Goal: Information Seeking & Learning: Compare options

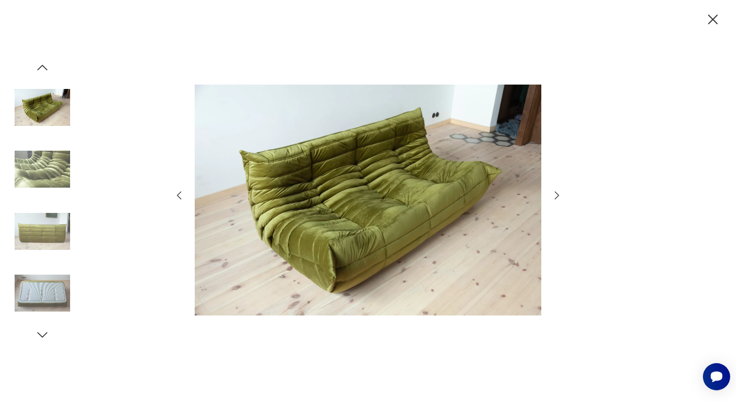
click at [717, 24] on icon "button" at bounding box center [712, 19] width 17 height 17
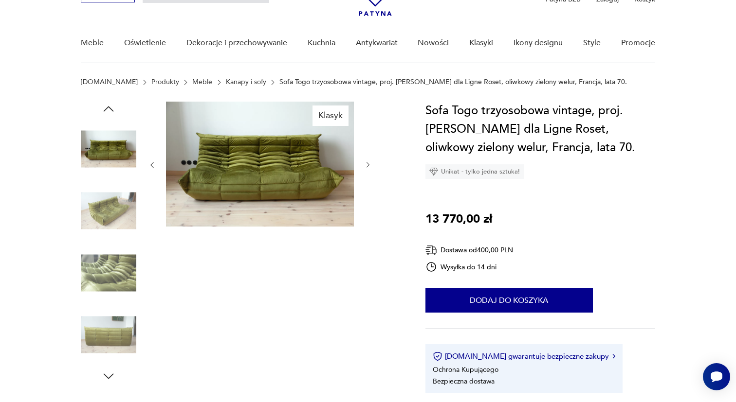
click at [226, 83] on link "Kanapy i sofy" at bounding box center [246, 82] width 40 height 8
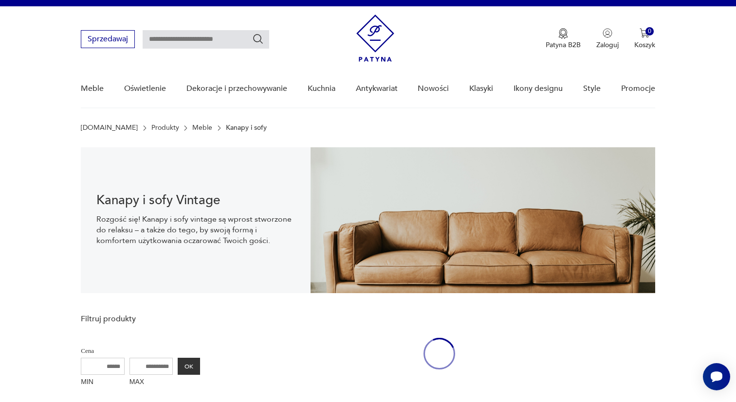
scroll to position [14, 0]
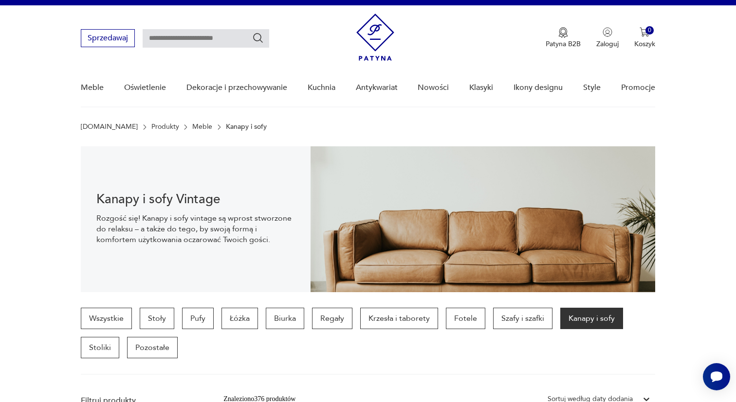
click at [197, 37] on input "text" at bounding box center [206, 38] width 127 height 18
type input "*********"
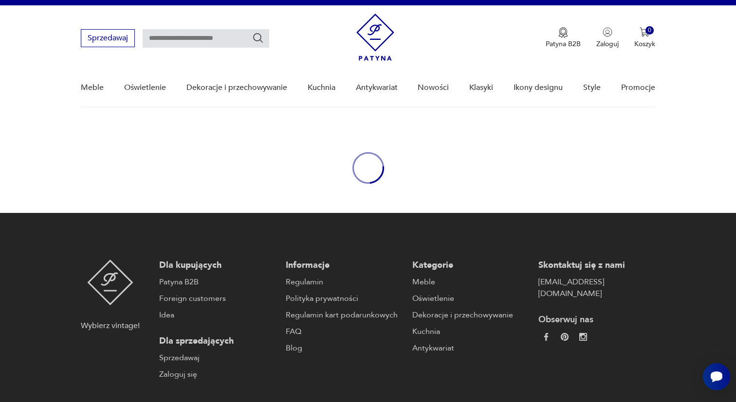
type input "*********"
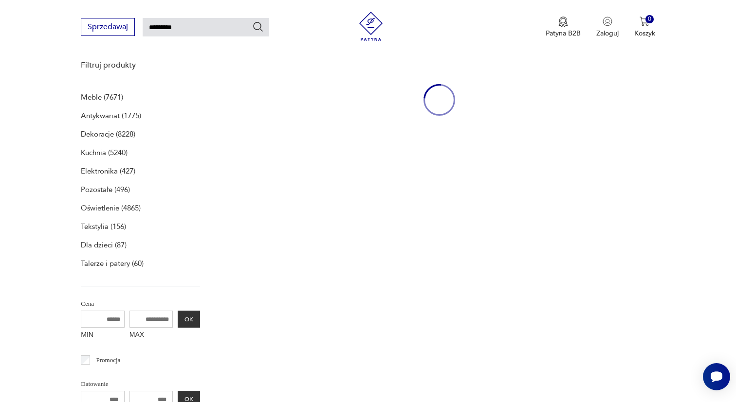
scroll to position [126, 0]
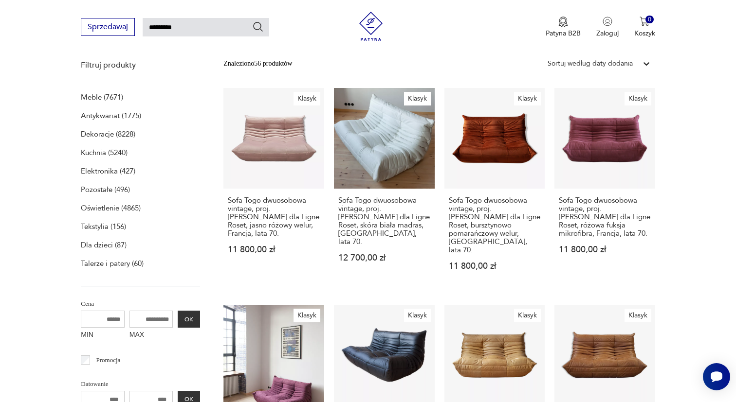
click at [633, 62] on div "Sortuj według daty dodania" at bounding box center [590, 63] width 95 height 13
click at [592, 131] on div "Sortuj według ceny (od największej)" at bounding box center [599, 129] width 112 height 21
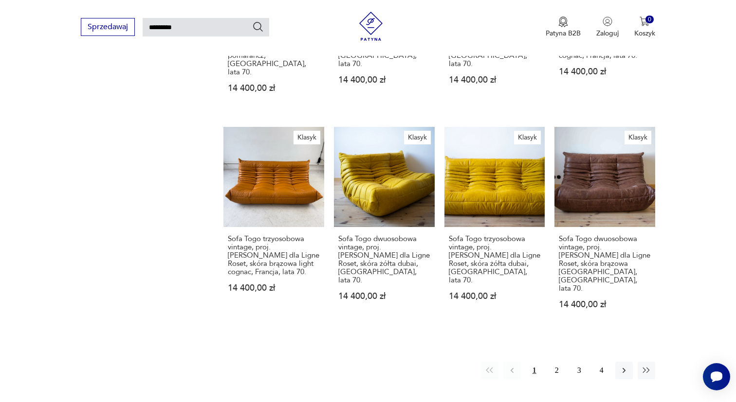
scroll to position [738, 0]
click at [553, 362] on button "2" at bounding box center [557, 371] width 18 height 18
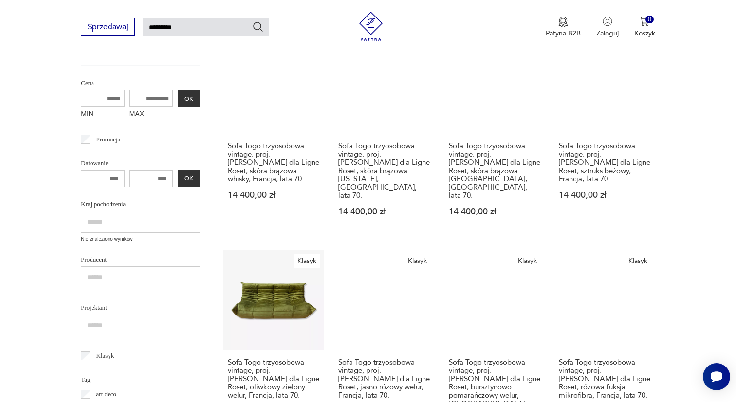
scroll to position [179, 0]
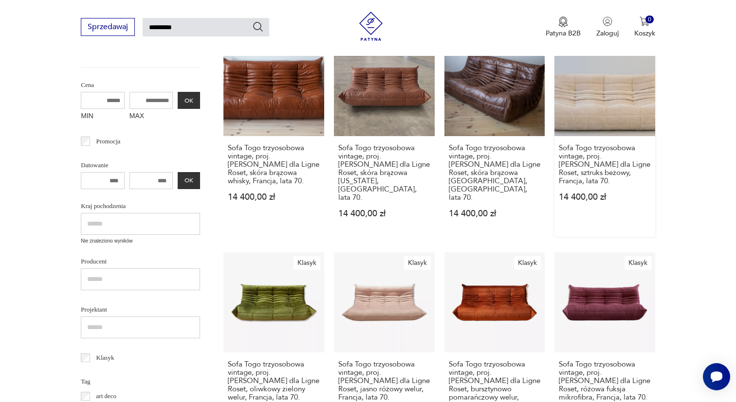
click at [626, 123] on link "Klasyk Sofa Togo trzyosobowa vintage, proj. M. Ducaroy dla Ligne Roset, sztruks…" at bounding box center [604, 136] width 101 height 201
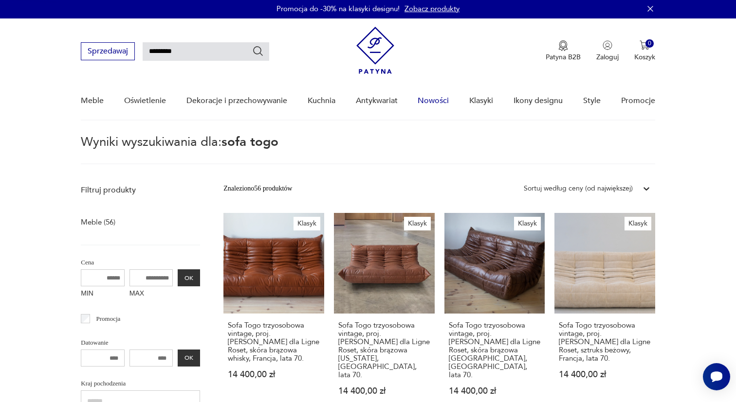
scroll to position [0, 0]
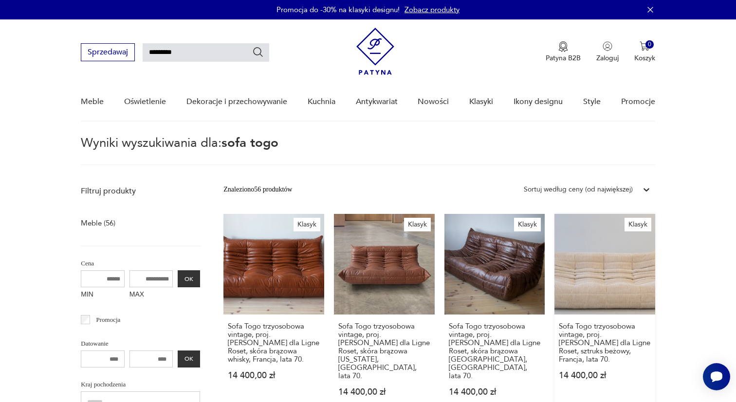
click at [565, 262] on link "Klasyk Sofa Togo trzyosobowa vintage, proj. M. Ducaroy dla Ligne Roset, sztruks…" at bounding box center [604, 314] width 101 height 201
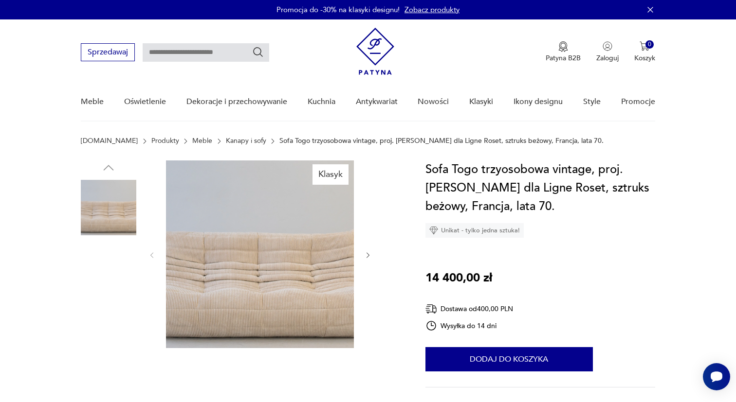
click at [116, 195] on img at bounding box center [108, 207] width 55 height 55
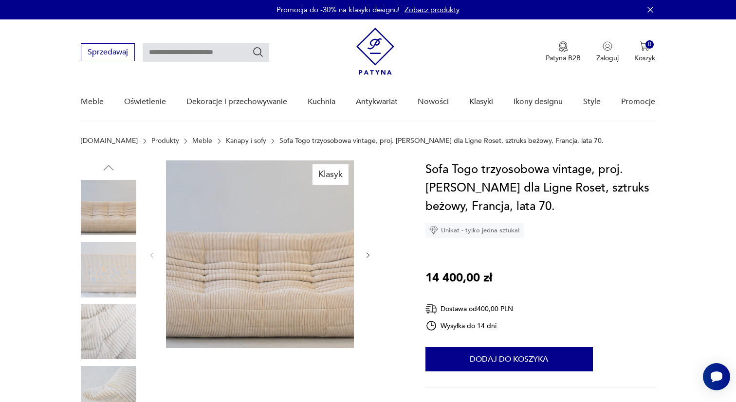
click at [116, 195] on img at bounding box center [108, 207] width 55 height 55
click at [244, 256] on img at bounding box center [260, 255] width 188 height 188
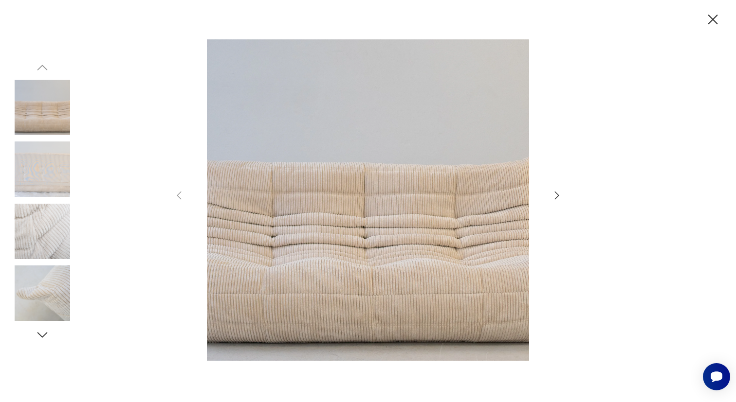
click at [554, 190] on icon "button" at bounding box center [557, 196] width 12 height 12
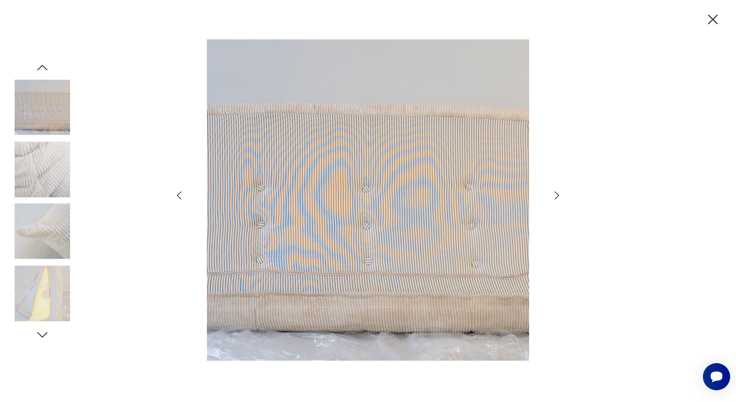
click at [554, 190] on icon "button" at bounding box center [557, 196] width 12 height 12
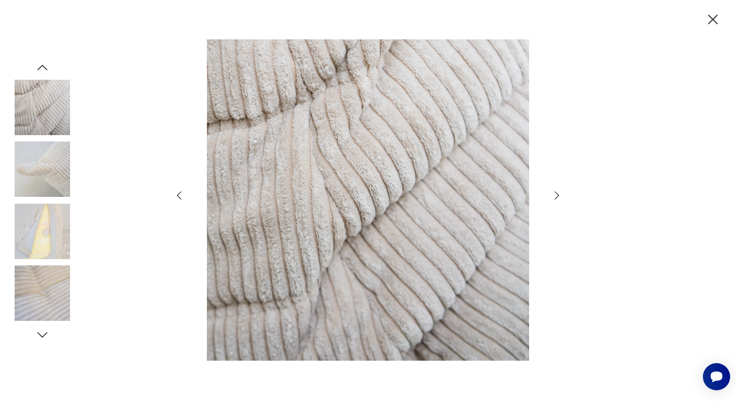
click at [554, 190] on icon "button" at bounding box center [557, 196] width 12 height 12
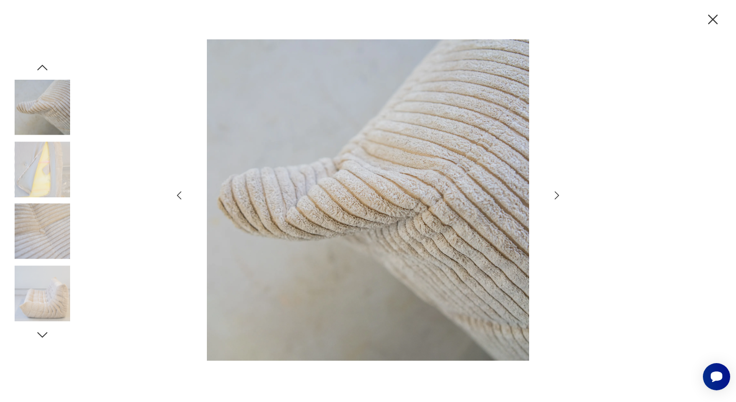
click at [554, 190] on icon "button" at bounding box center [557, 196] width 12 height 12
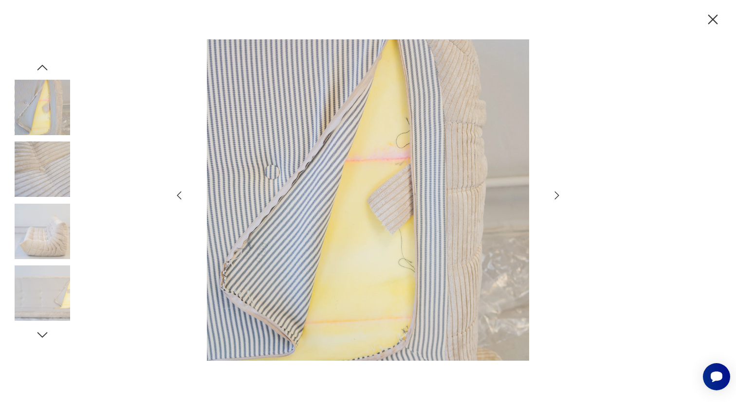
click at [554, 190] on icon "button" at bounding box center [557, 196] width 12 height 12
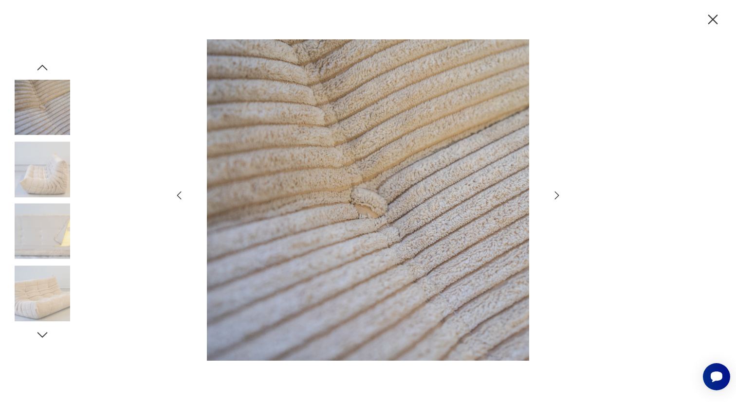
click at [554, 190] on icon "button" at bounding box center [557, 196] width 12 height 12
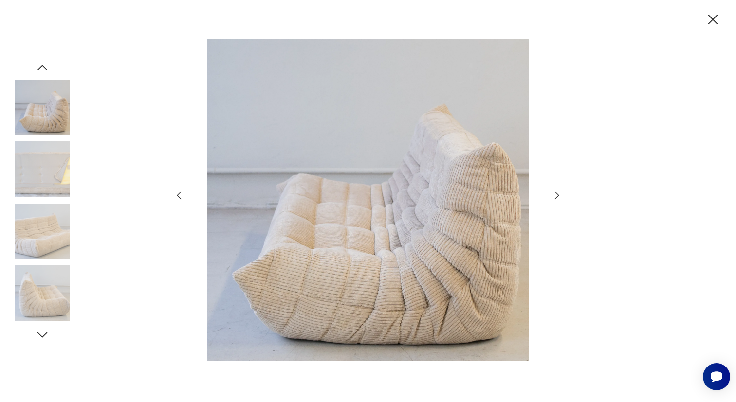
click at [554, 190] on icon "button" at bounding box center [557, 196] width 12 height 12
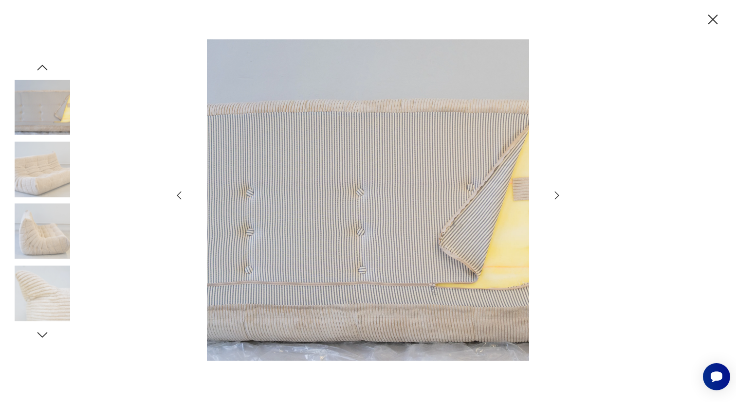
click at [711, 18] on icon "button" at bounding box center [713, 20] width 10 height 10
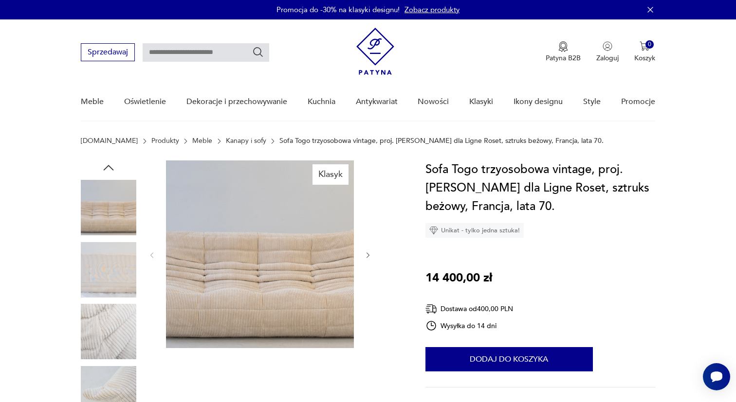
type input "*********"
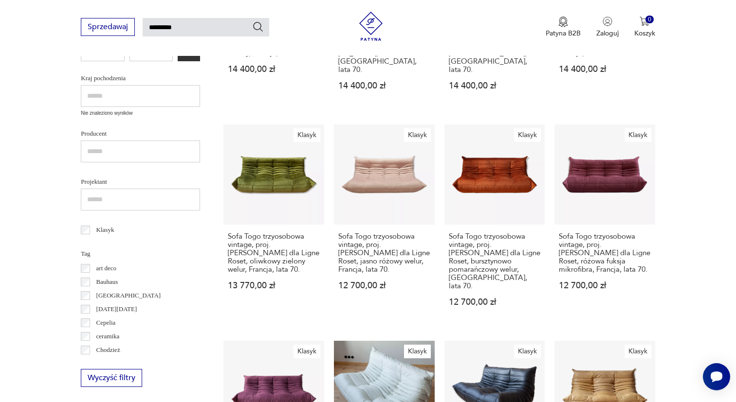
scroll to position [313, 0]
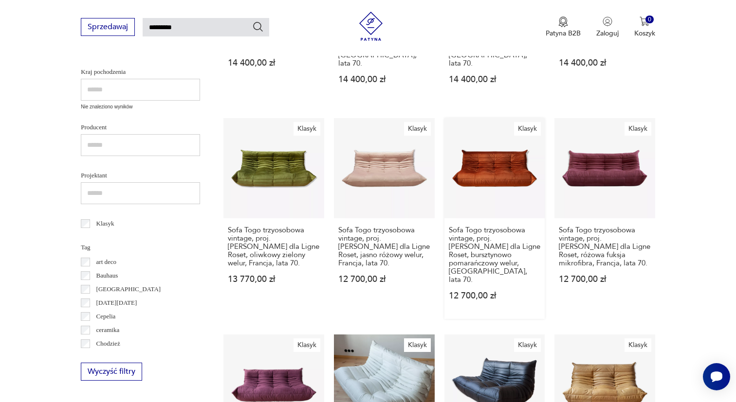
click at [497, 179] on link "Klasyk Sofa Togo trzyosobowa vintage, proj. M. Ducaroy dla Ligne Roset, burszty…" at bounding box center [494, 218] width 101 height 201
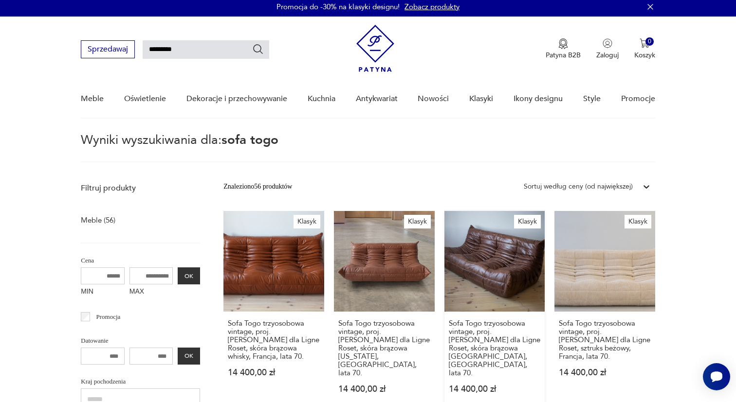
scroll to position [0, 0]
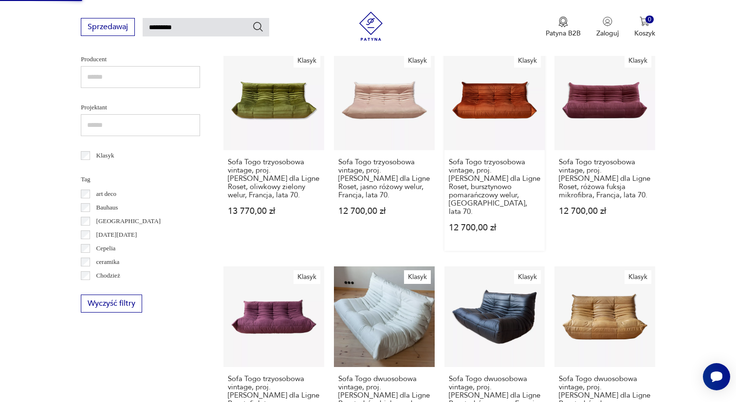
click at [480, 116] on link "Klasyk Sofa Togo trzyosobowa vintage, proj. M. Ducaroy dla Ligne Roset, burszty…" at bounding box center [494, 150] width 101 height 201
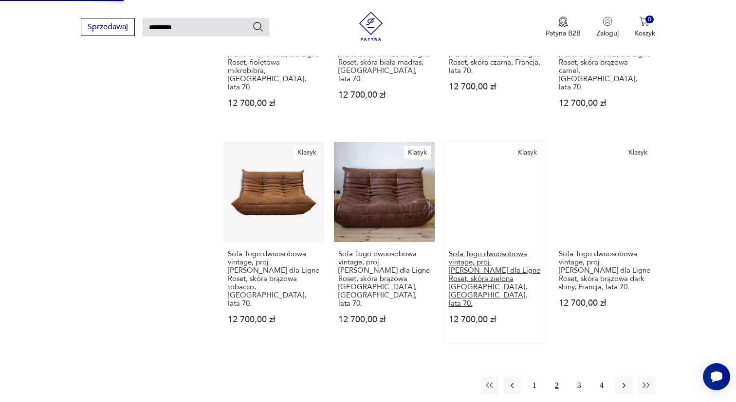
scroll to position [729, 0]
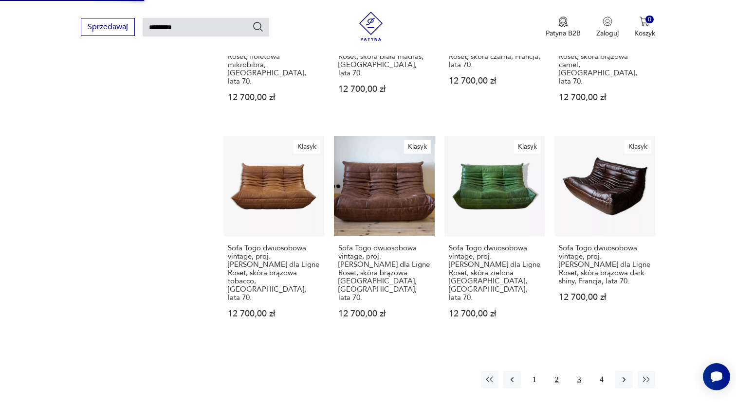
click at [580, 371] on button "3" at bounding box center [579, 380] width 18 height 18
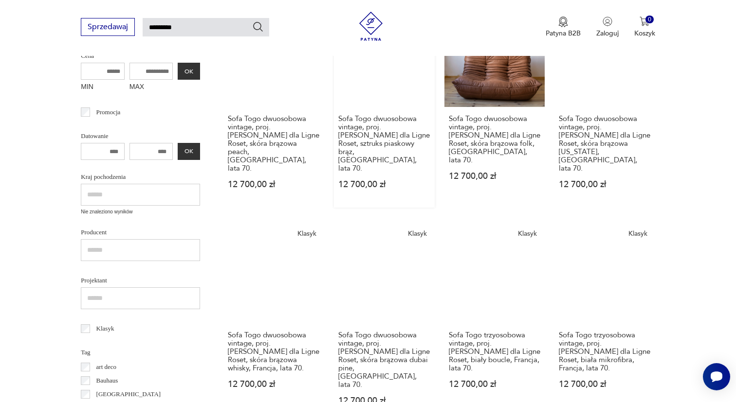
scroll to position [50, 0]
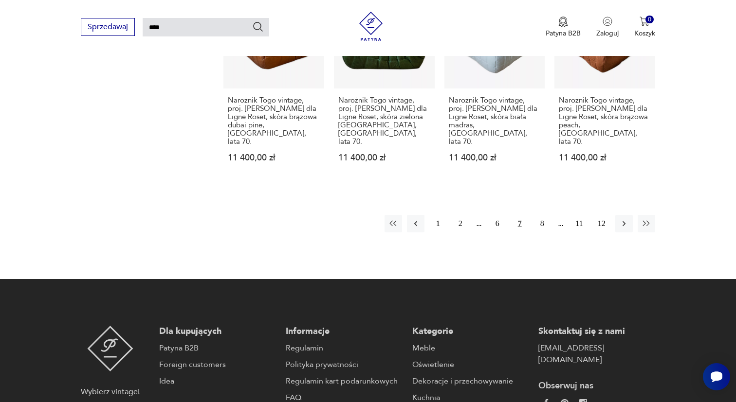
scroll to position [848, 0]
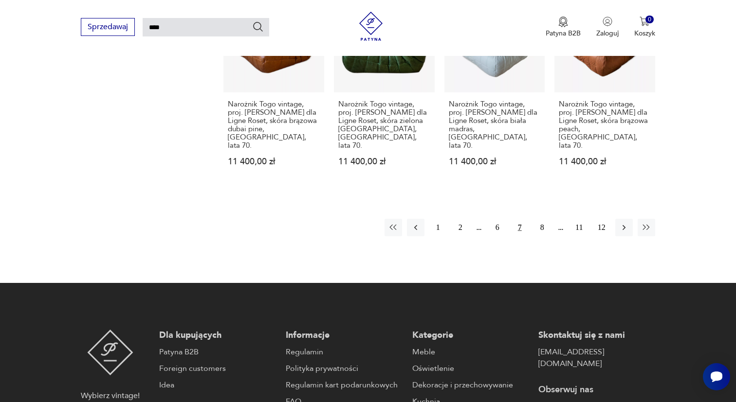
click at [480, 219] on div "1 2 6 7 8 11 12" at bounding box center [519, 228] width 271 height 18
click at [462, 219] on button "2" at bounding box center [461, 228] width 18 height 18
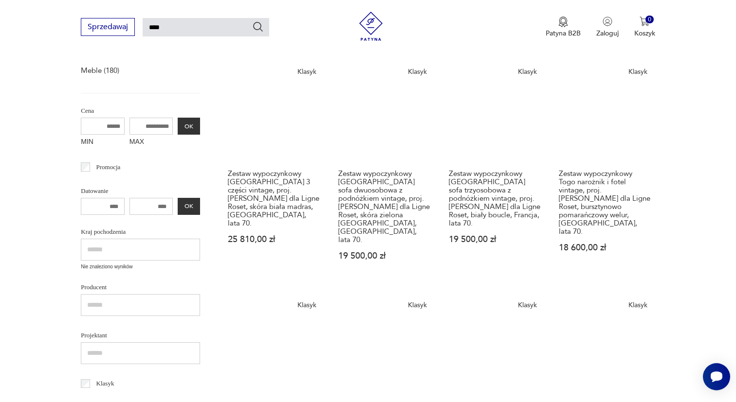
scroll to position [151, 0]
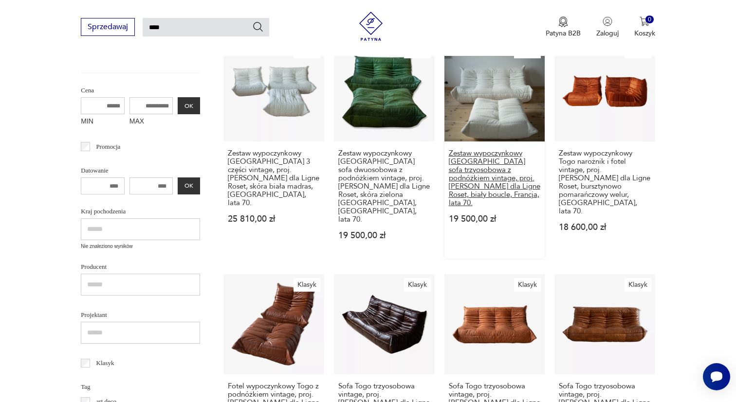
click at [482, 160] on h3 "Zestaw wypoczynkowy Togo sofa trzyosobowa z podnóżkiem vintage, proj. M. Ducaro…" at bounding box center [495, 178] width 92 height 58
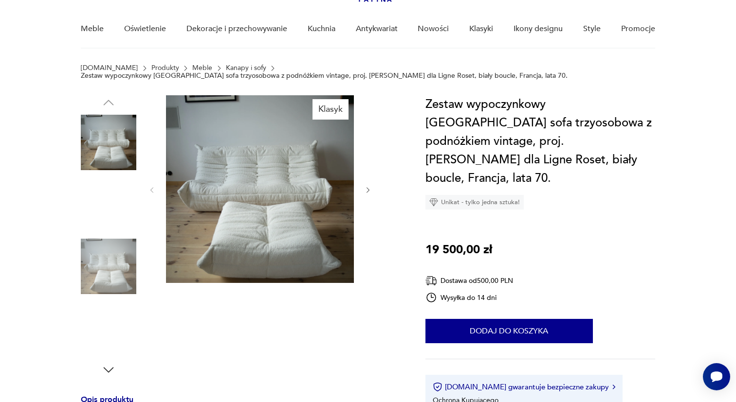
scroll to position [95, 0]
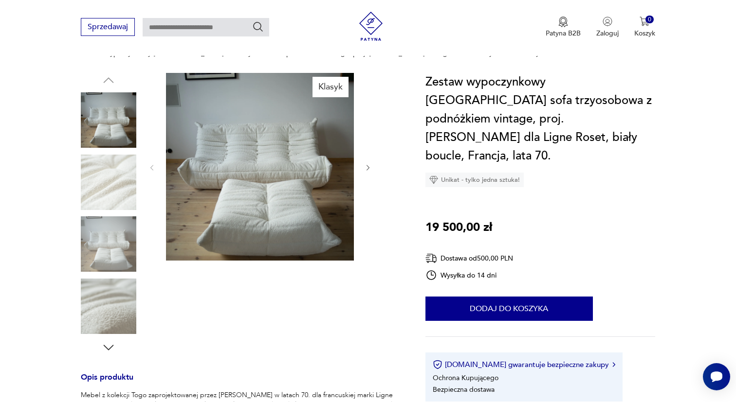
click at [112, 194] on img at bounding box center [108, 182] width 55 height 55
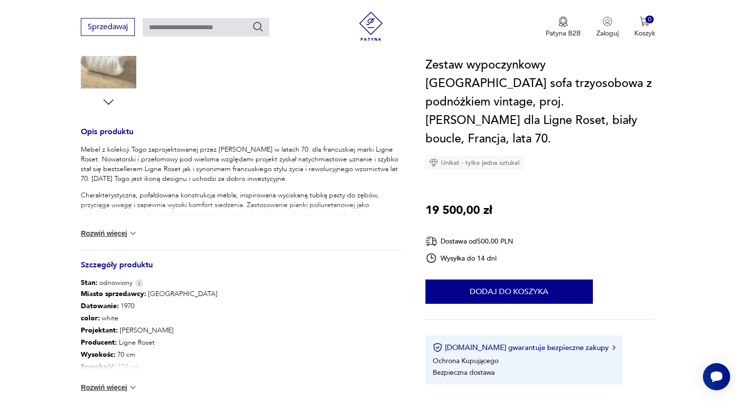
scroll to position [359, 0]
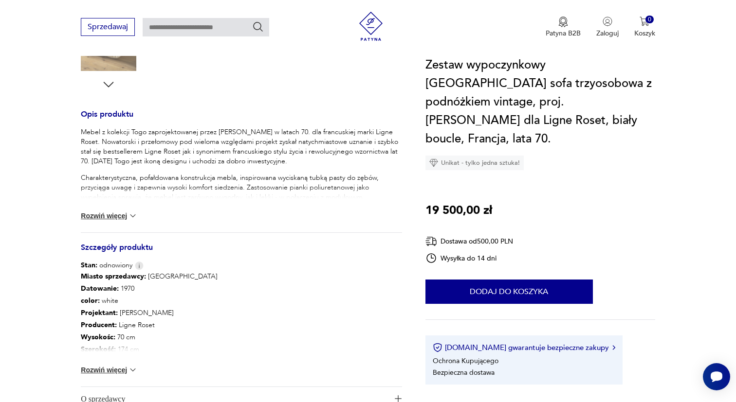
click at [116, 214] on button "Rozwiń więcej" at bounding box center [109, 216] width 56 height 10
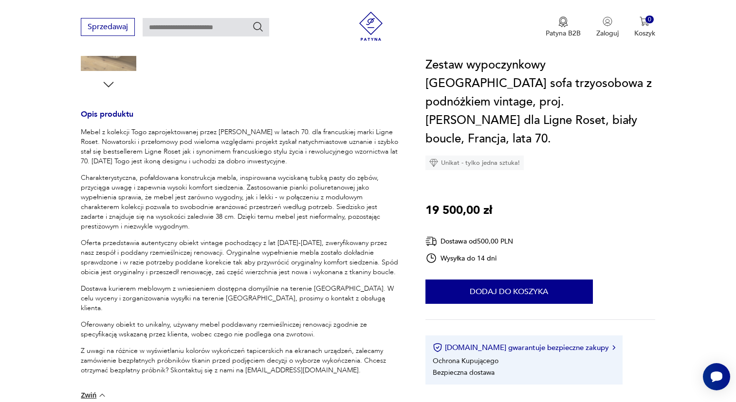
type input "****"
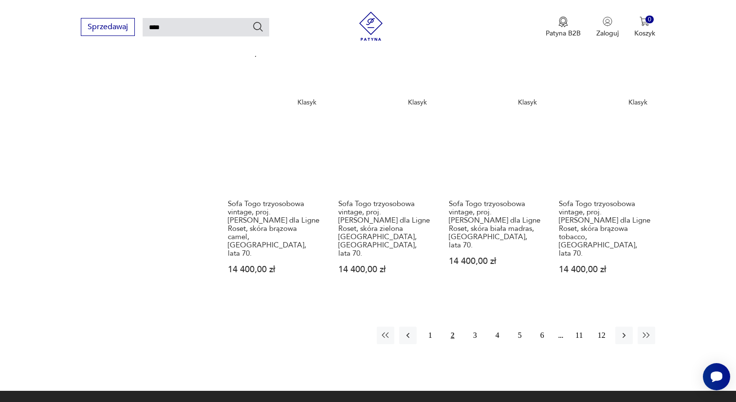
scroll to position [789, 0]
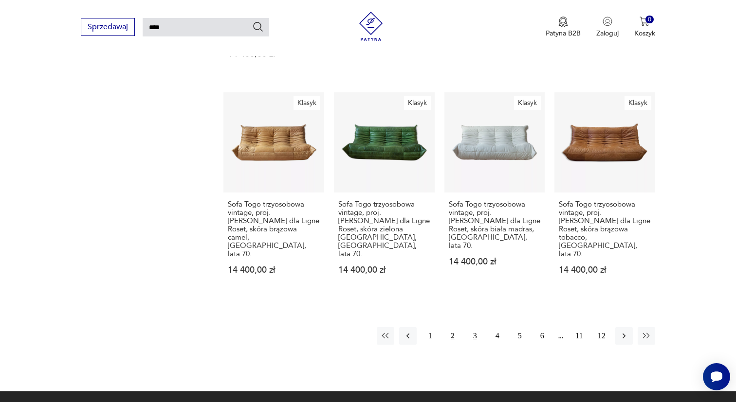
click at [473, 328] on button "3" at bounding box center [475, 337] width 18 height 18
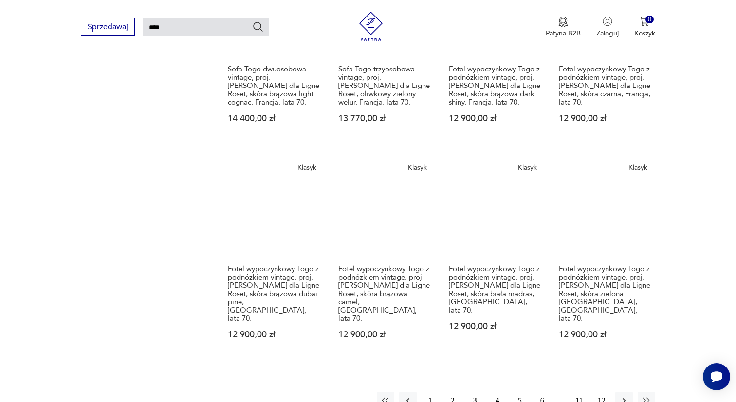
scroll to position [717, 0]
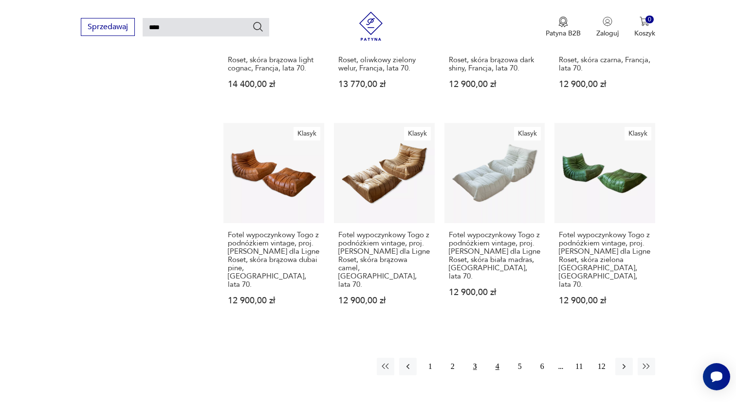
click at [499, 358] on button "4" at bounding box center [498, 367] width 18 height 18
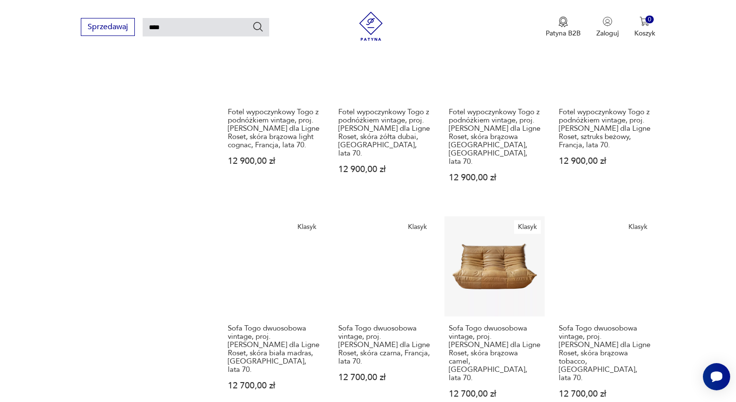
scroll to position [661, 0]
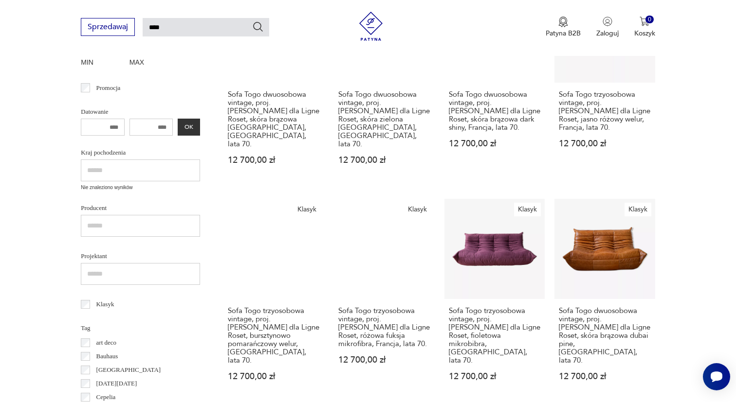
scroll to position [248, 0]
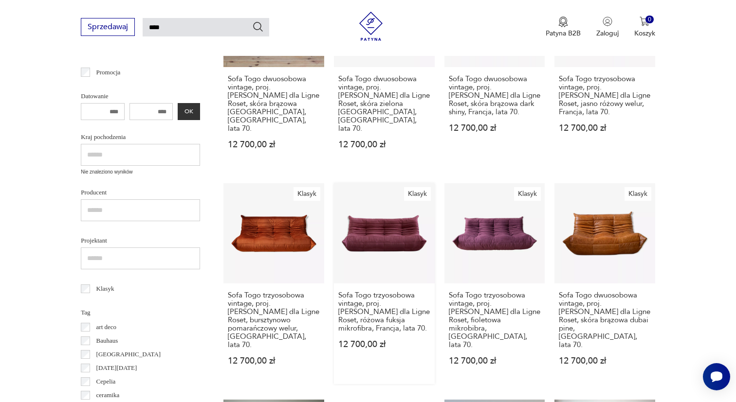
click at [394, 236] on link "Klasyk Sofa Togo trzyosobowa vintage, proj. M. Ducaroy dla Ligne Roset, różowa …" at bounding box center [384, 283] width 101 height 201
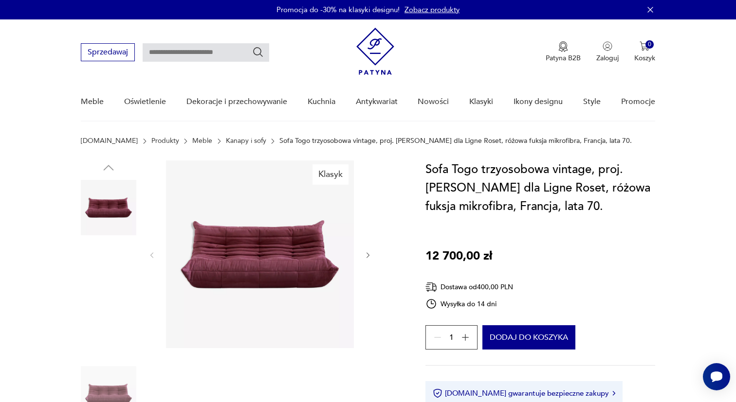
click at [266, 230] on img at bounding box center [260, 255] width 188 height 188
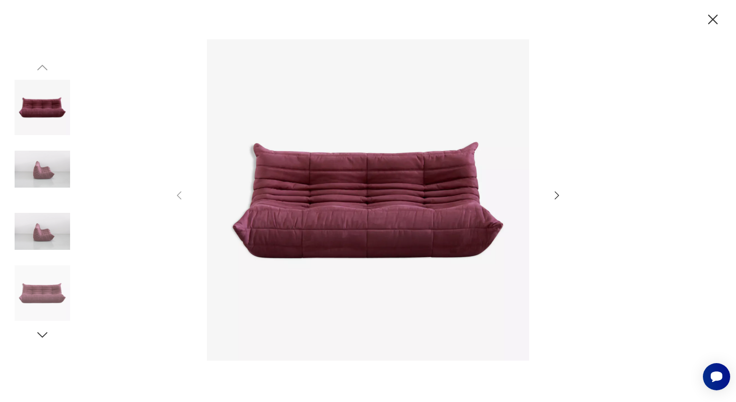
click at [712, 22] on icon "button" at bounding box center [712, 19] width 17 height 17
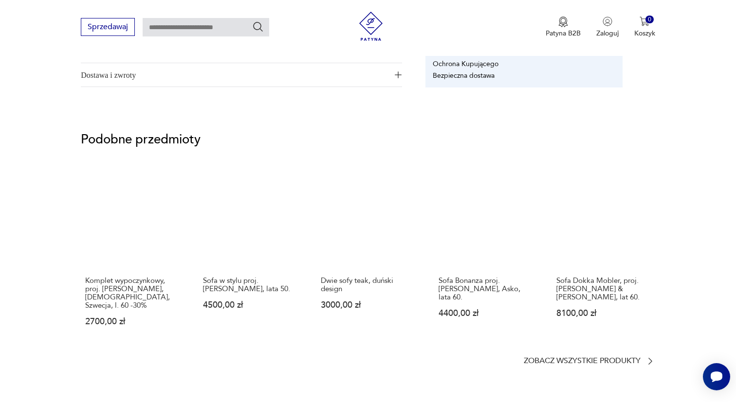
scroll to position [706, 0]
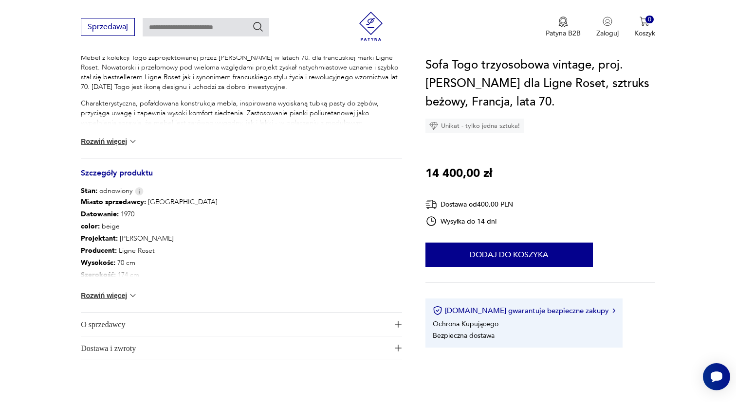
scroll to position [413, 0]
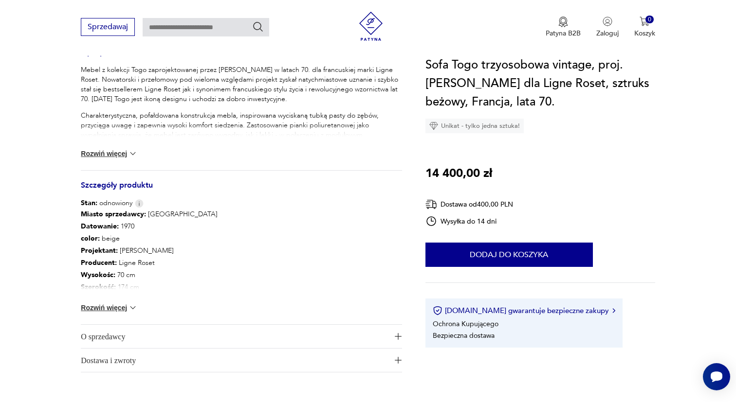
click at [116, 154] on button "Rozwiń więcej" at bounding box center [109, 154] width 56 height 10
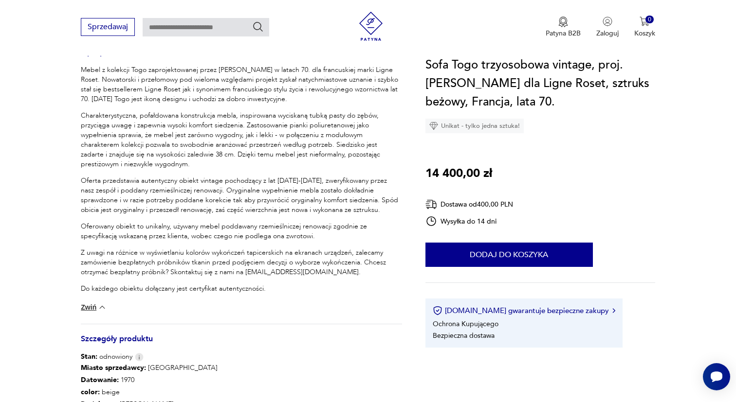
click at [302, 271] on p "Z uwagi na różnice w wyświetlaniu kolorów wykończeń tapicerskich na ekranach ur…" at bounding box center [241, 262] width 321 height 29
drag, startPoint x: 299, startPoint y: 272, endPoint x: 242, endPoint y: 269, distance: 57.0
click at [242, 269] on p "Z uwagi na różnice w wyświetlaniu kolorów wykończeń tapicerskich na ekranach ur…" at bounding box center [241, 262] width 321 height 29
copy p "[EMAIL_ADDRESS][DOMAIN_NAME]"
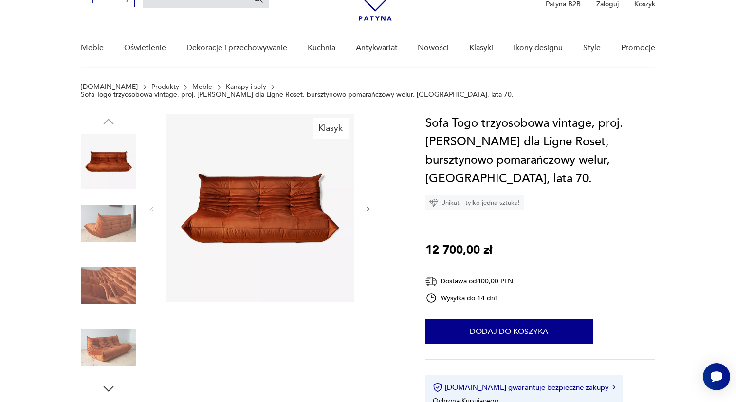
scroll to position [58, 0]
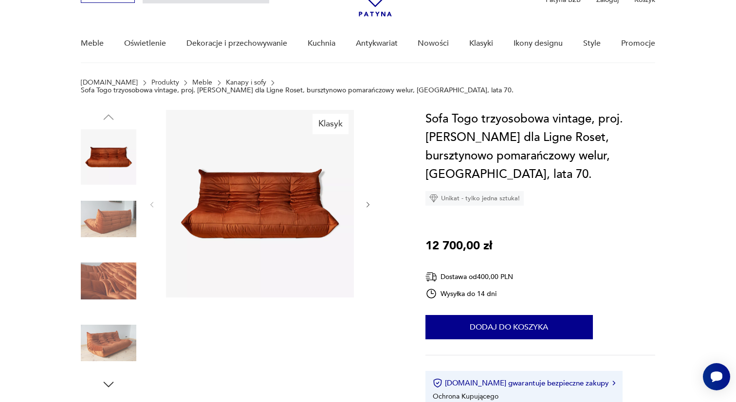
click at [268, 202] on img at bounding box center [260, 204] width 188 height 188
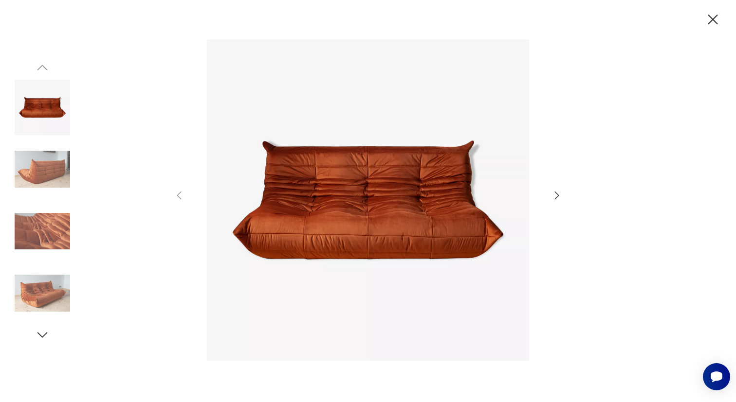
click at [29, 171] on img at bounding box center [42, 169] width 55 height 55
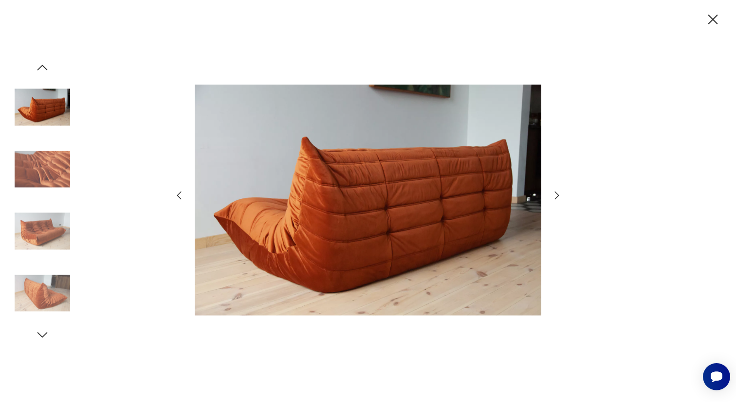
click at [37, 220] on img at bounding box center [42, 231] width 55 height 55
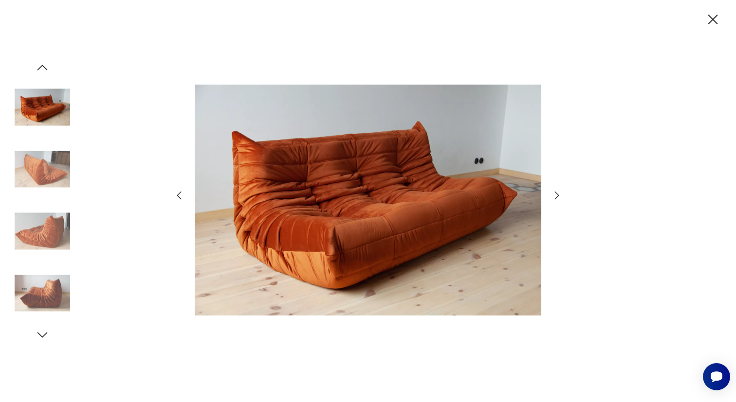
click at [54, 226] on img at bounding box center [42, 231] width 55 height 55
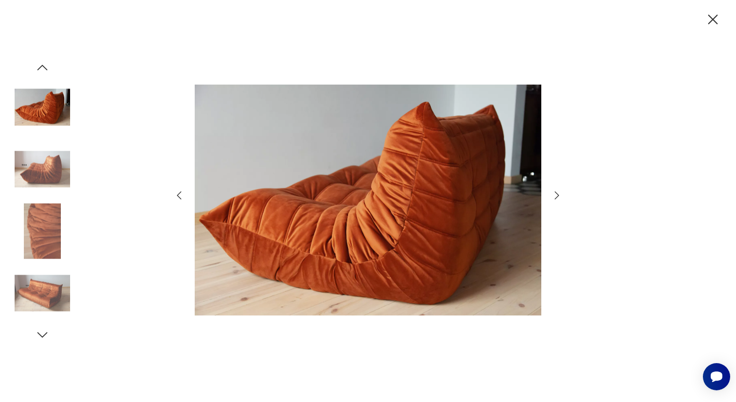
click at [54, 226] on img at bounding box center [42, 231] width 55 height 55
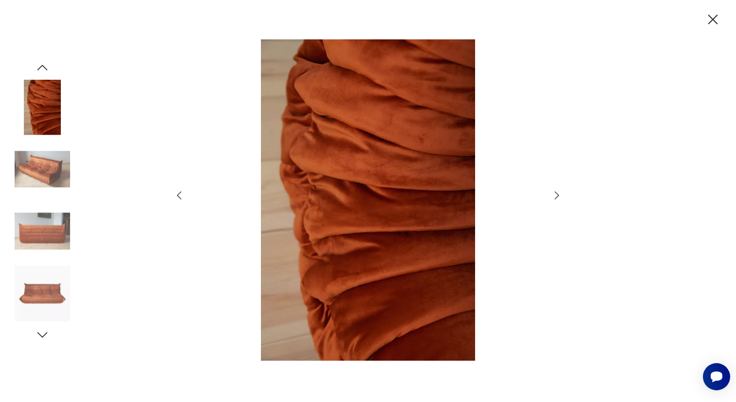
click at [54, 226] on img at bounding box center [42, 231] width 55 height 55
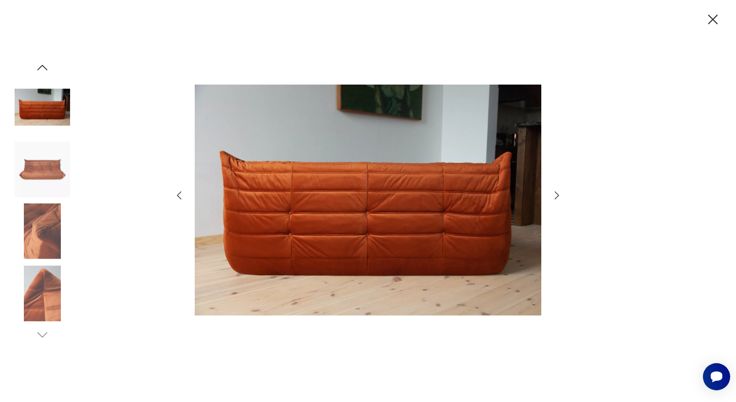
click at [54, 226] on img at bounding box center [42, 231] width 55 height 55
